Goal: Information Seeking & Learning: Learn about a topic

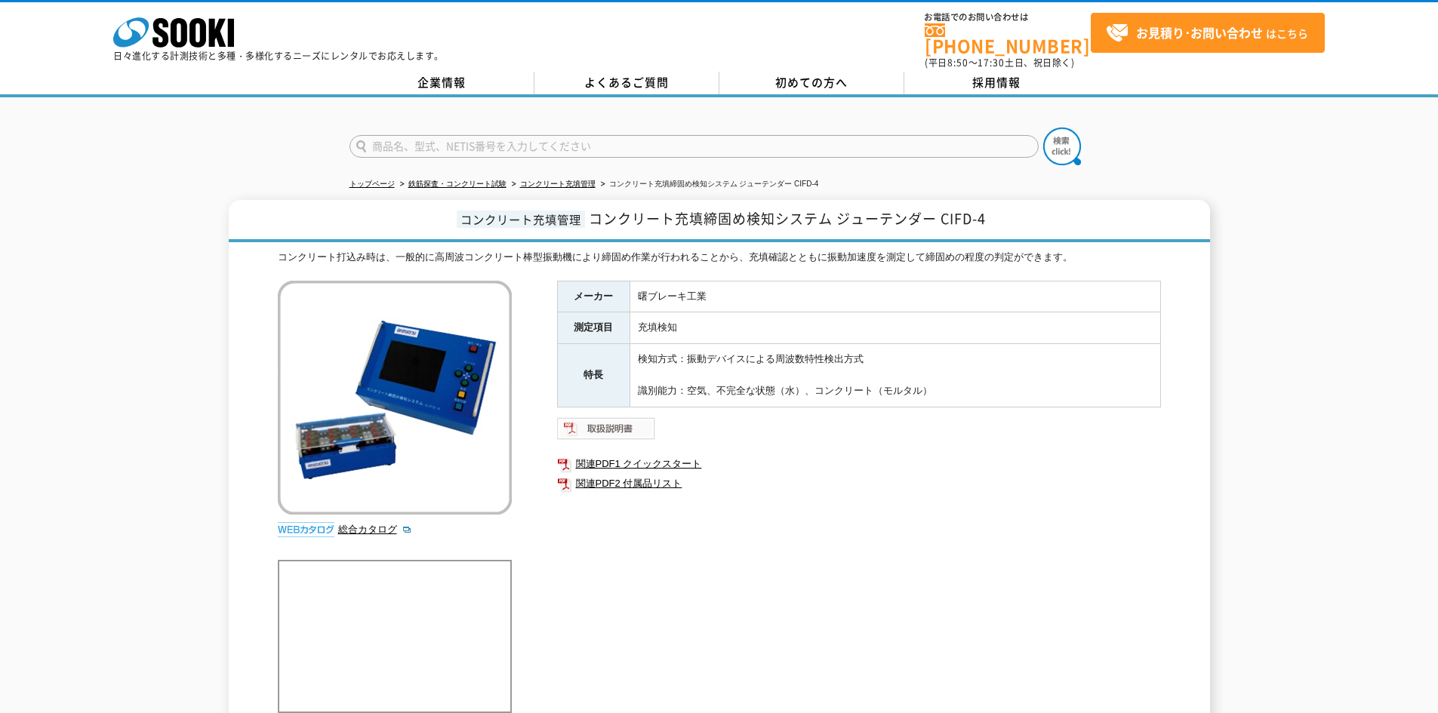
click at [608, 417] on img at bounding box center [606, 429] width 99 height 24
